Goal: Navigation & Orientation: Find specific page/section

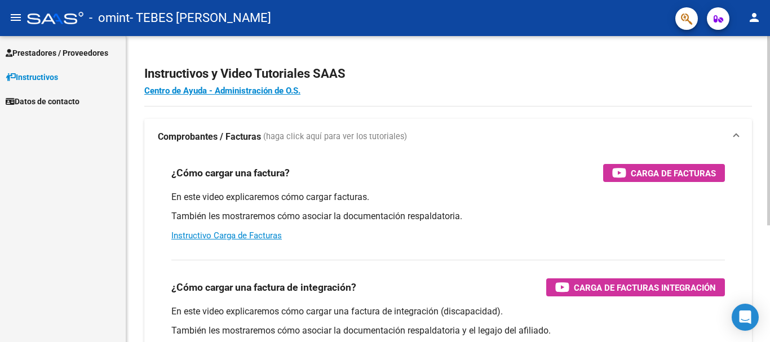
click at [765, 76] on div "Instructivos y Video Tutoriales SAAS Centro de Ayuda - Administración de O.S. C…" at bounding box center [449, 283] width 647 height 495
click at [770, 59] on div at bounding box center [769, 130] width 3 height 189
click at [48, 50] on span "Prestadores / Proveedores" at bounding box center [57, 53] width 103 height 12
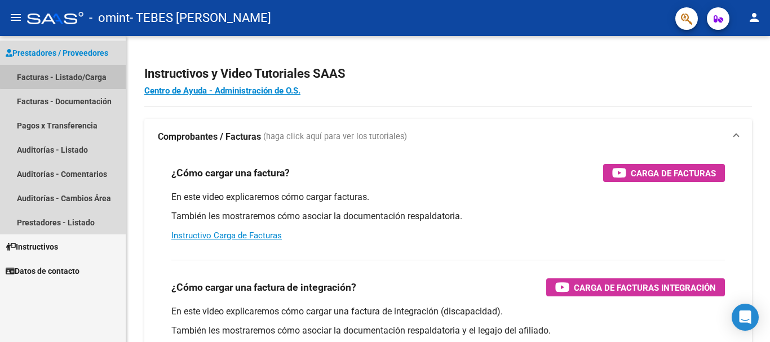
click at [68, 71] on link "Facturas - Listado/Carga" at bounding box center [63, 77] width 126 height 24
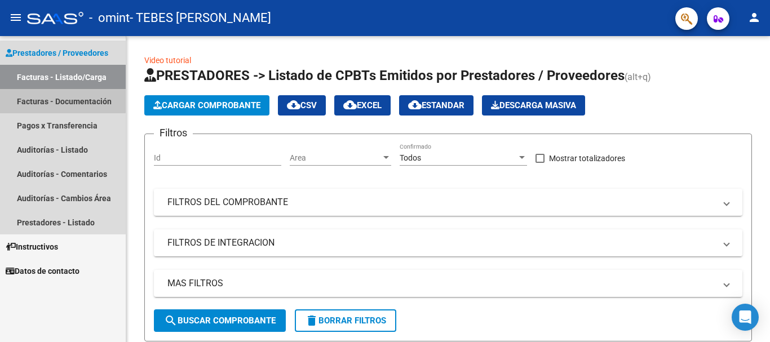
click at [32, 99] on link "Facturas - Documentación" at bounding box center [63, 101] width 126 height 24
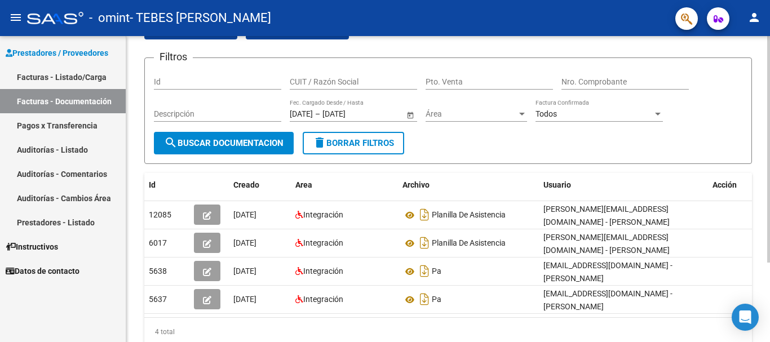
scroll to position [65, 0]
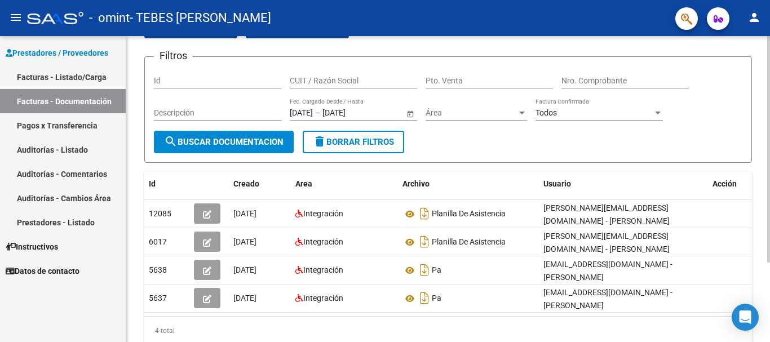
click at [770, 147] on div at bounding box center [769, 199] width 3 height 227
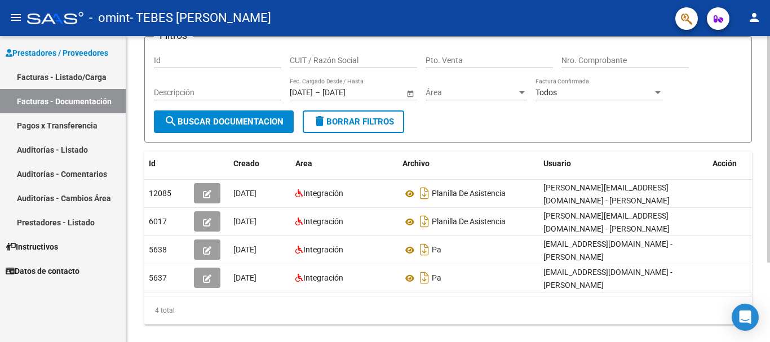
scroll to position [99, 0]
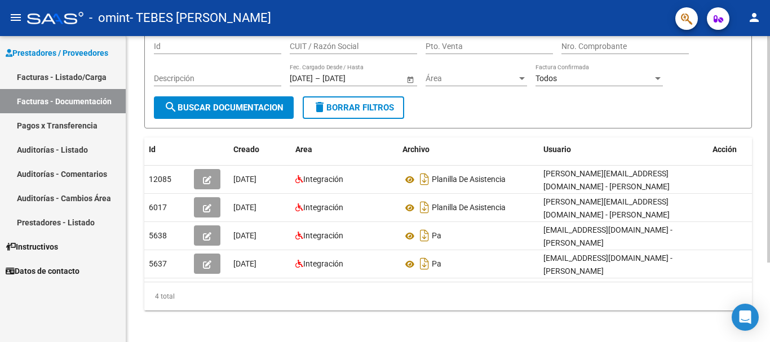
click at [769, 231] on div at bounding box center [769, 225] width 3 height 227
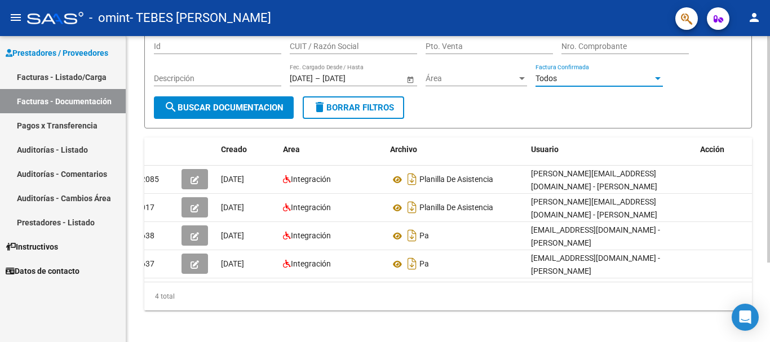
click at [657, 77] on div at bounding box center [658, 78] width 6 height 3
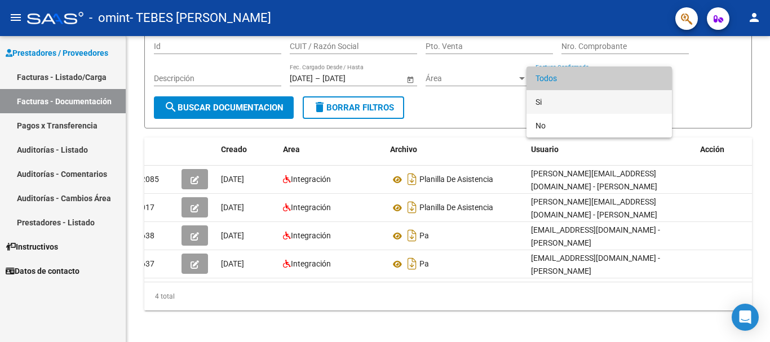
click at [536, 98] on span "Si" at bounding box center [599, 102] width 127 height 24
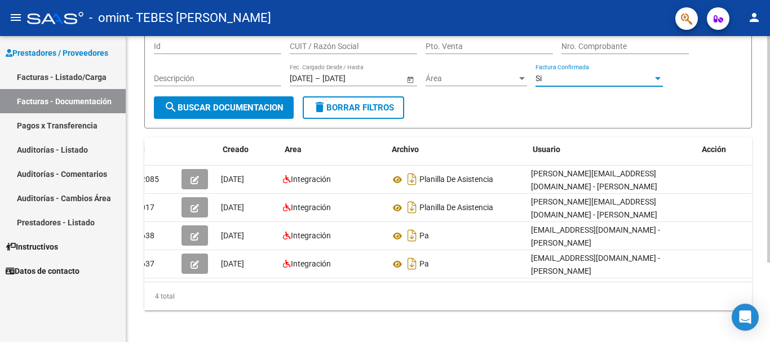
scroll to position [0, 0]
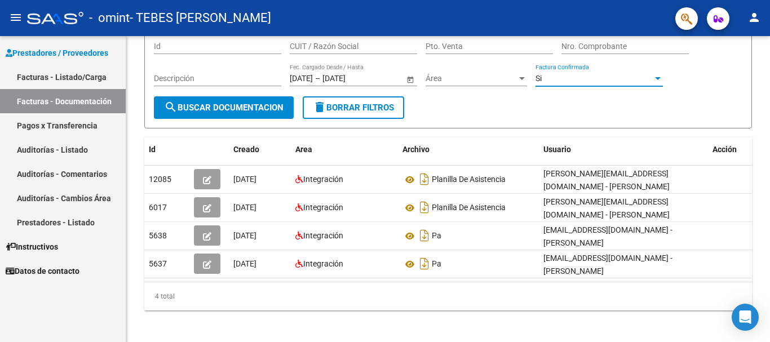
click at [69, 118] on link "Pagos x Transferencia" at bounding box center [63, 125] width 126 height 24
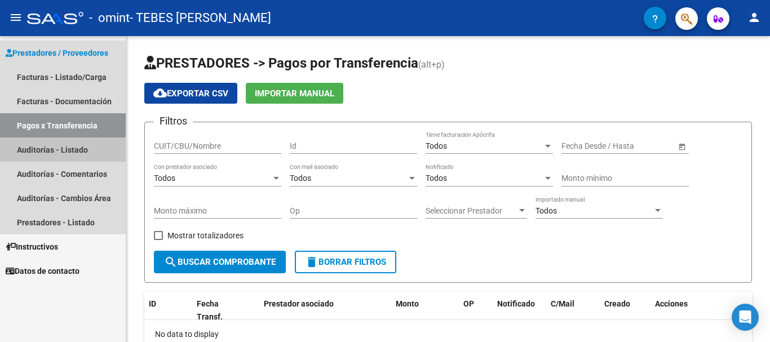
click at [69, 149] on link "Auditorías - Listado" at bounding box center [63, 150] width 126 height 24
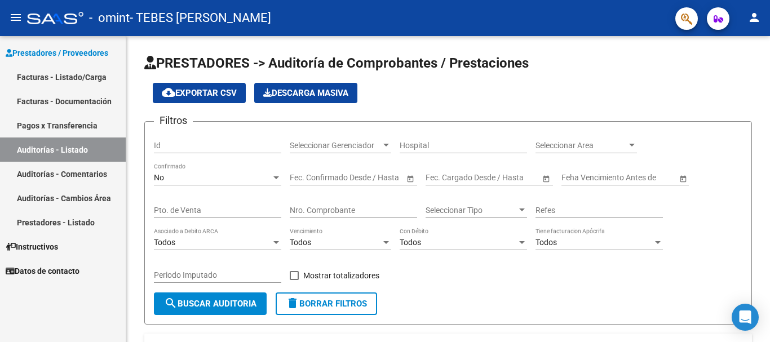
click at [61, 169] on link "Auditorías - Comentarios" at bounding box center [63, 174] width 126 height 24
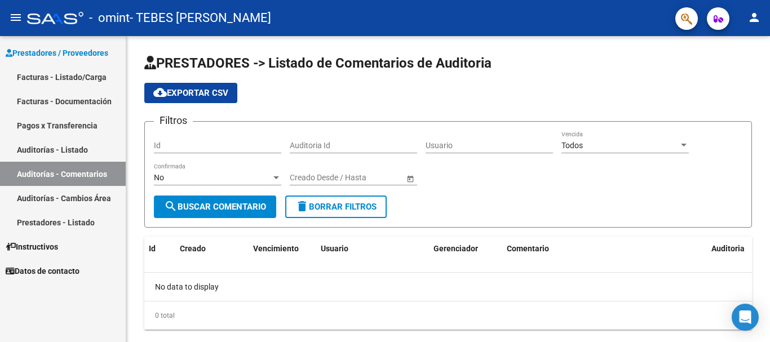
click at [36, 76] on link "Facturas - Listado/Carga" at bounding box center [63, 77] width 126 height 24
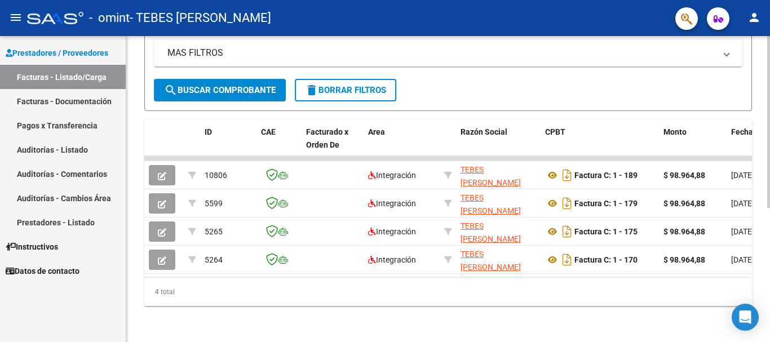
scroll to position [240, 0]
click at [770, 305] on div at bounding box center [769, 256] width 3 height 172
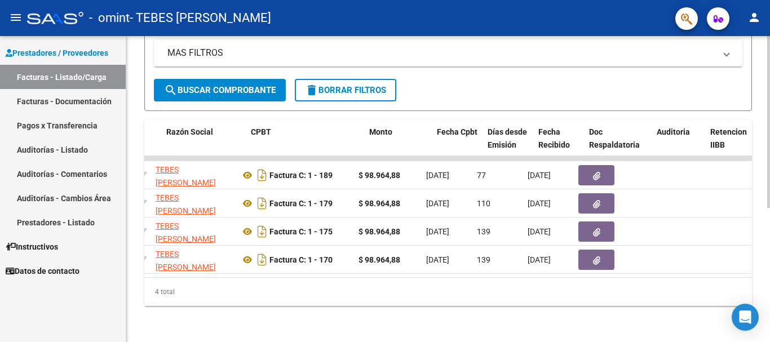
scroll to position [0, 316]
